Goal: Task Accomplishment & Management: Manage account settings

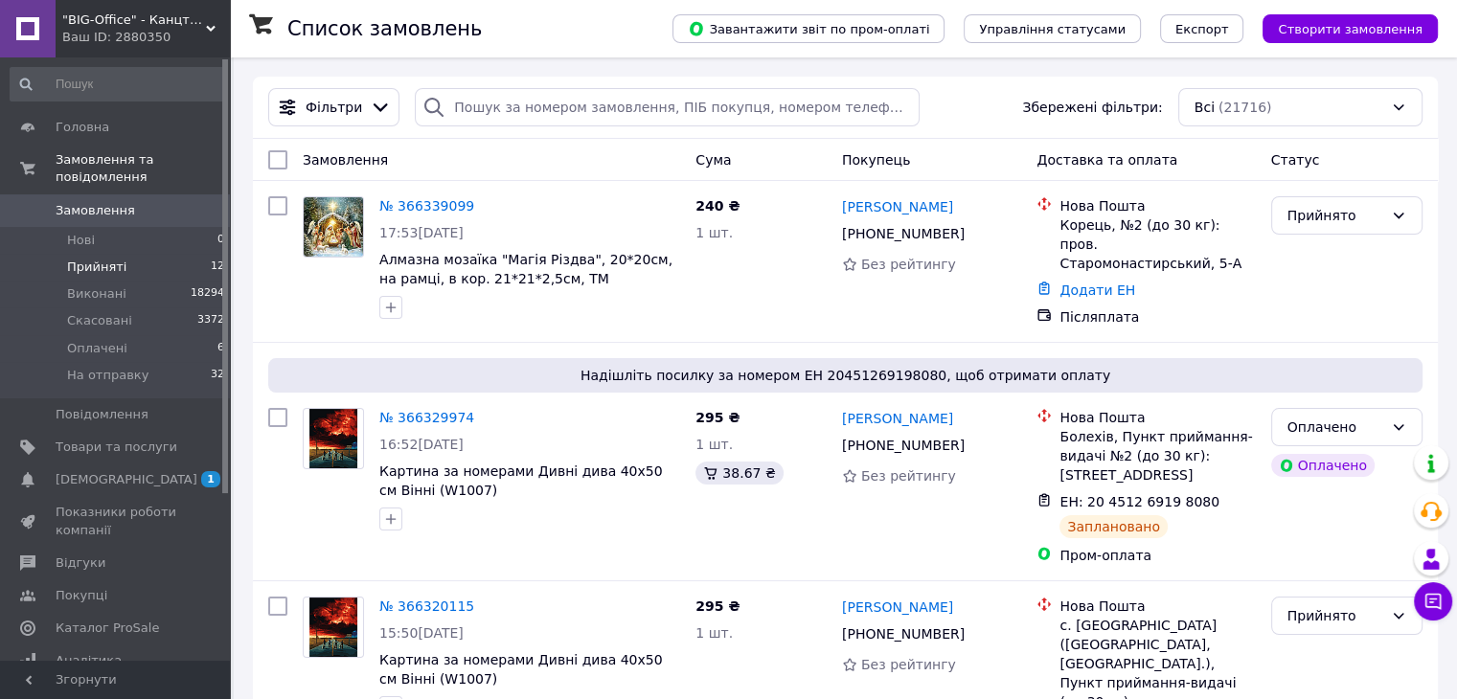
click at [103, 259] on span "Прийняті" at bounding box center [96, 267] width 59 height 17
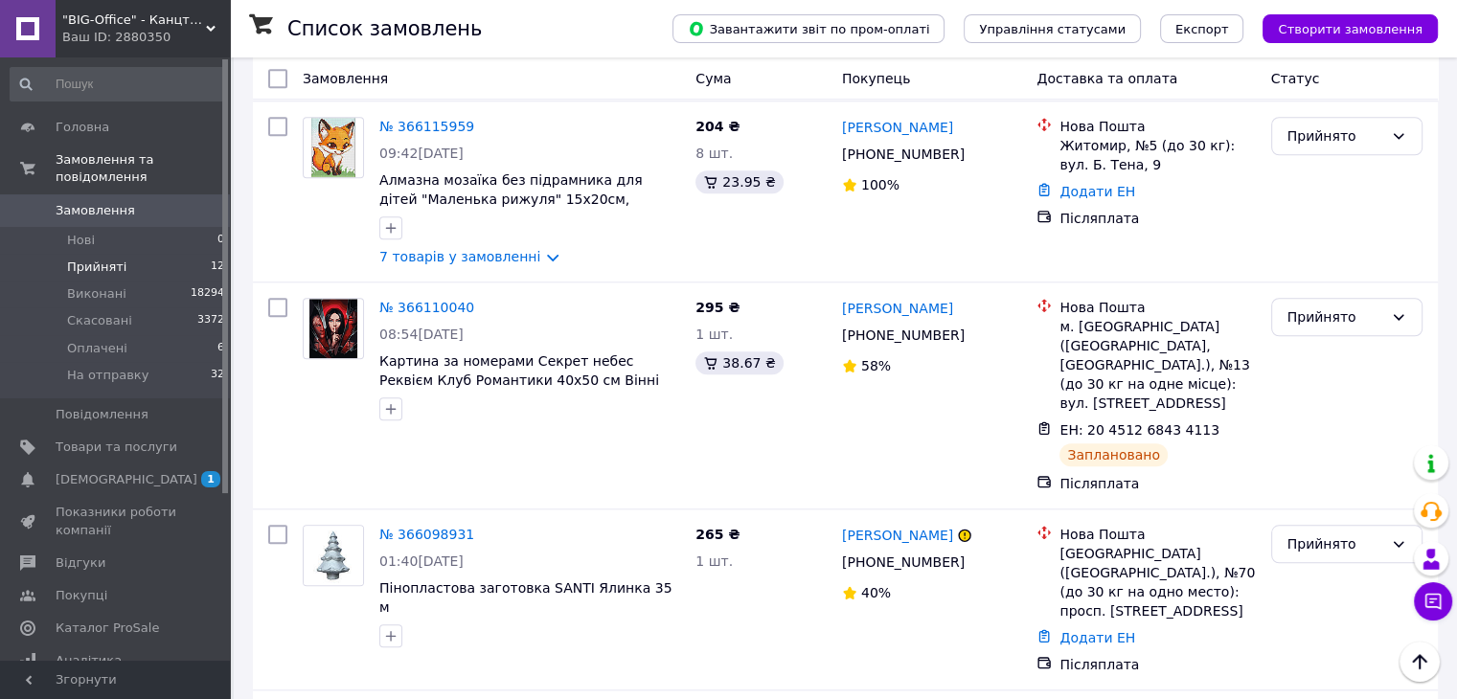
scroll to position [1729, 0]
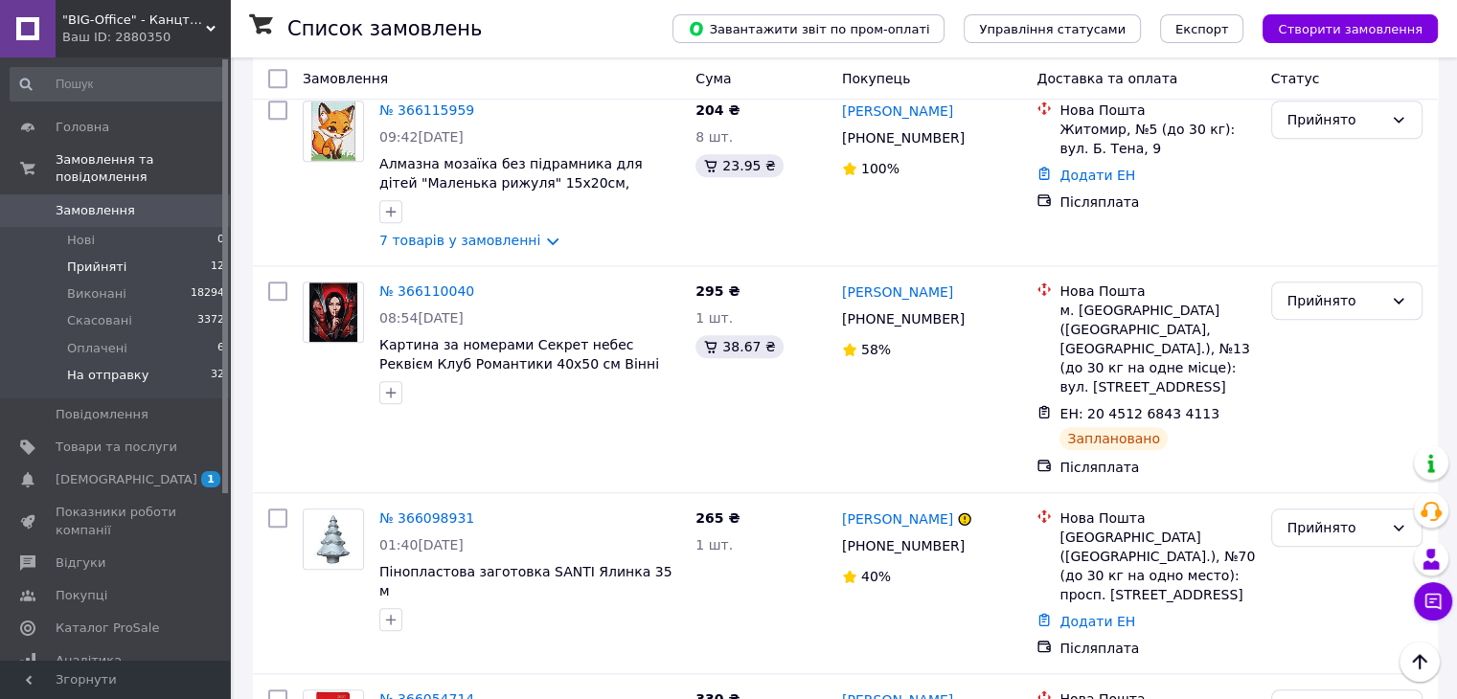
click at [103, 367] on span "На отправку" at bounding box center [107, 375] width 81 height 17
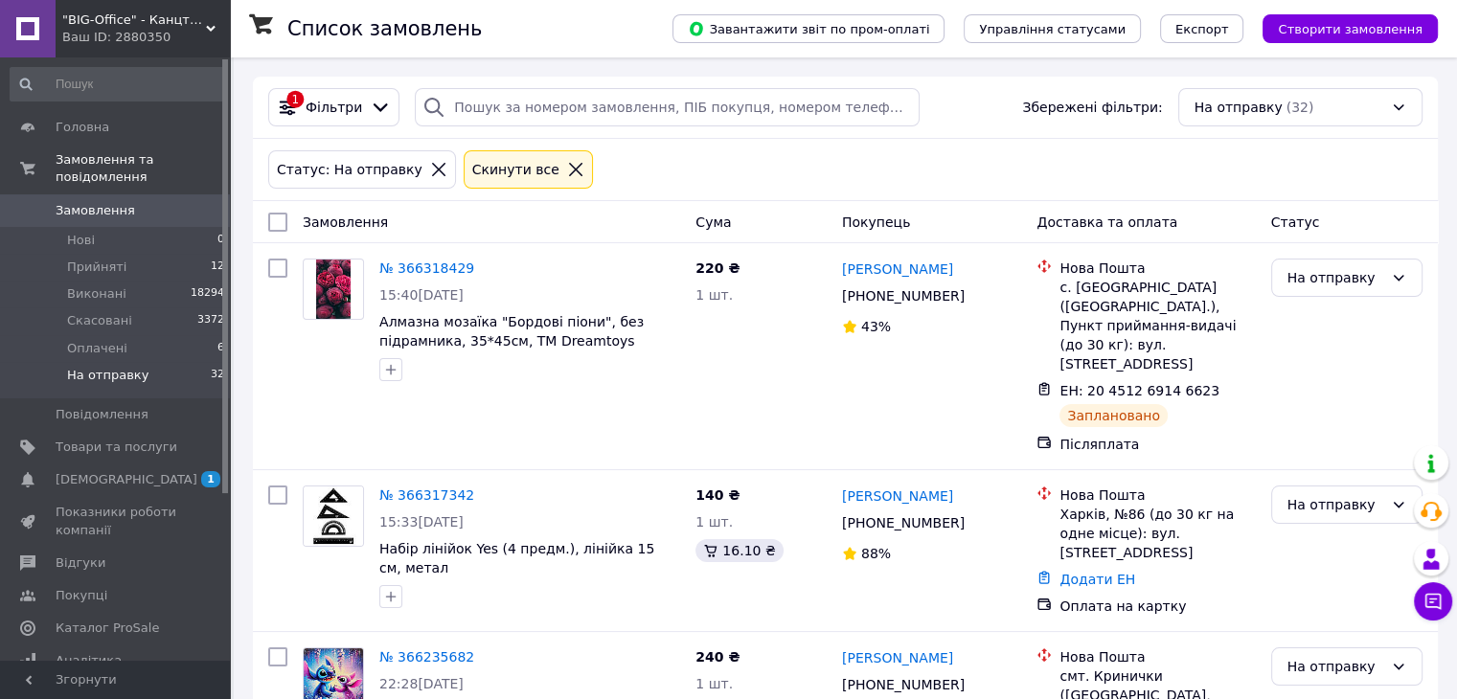
click at [567, 167] on icon at bounding box center [575, 169] width 17 height 17
